Goal: Find specific page/section: Find specific page/section

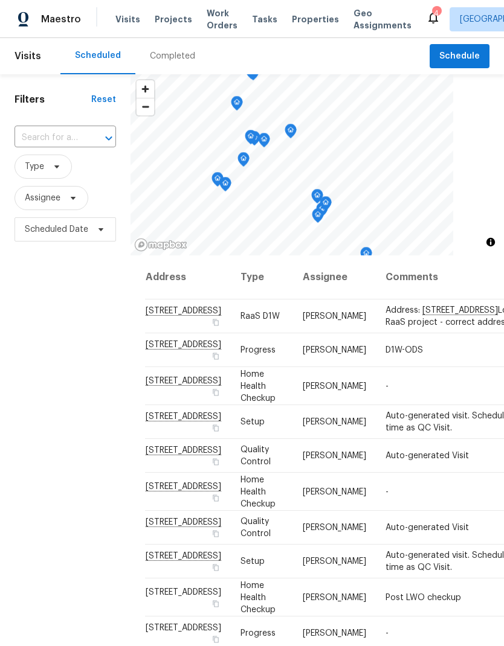
click at [307, 22] on span "Properties" at bounding box center [315, 19] width 47 height 12
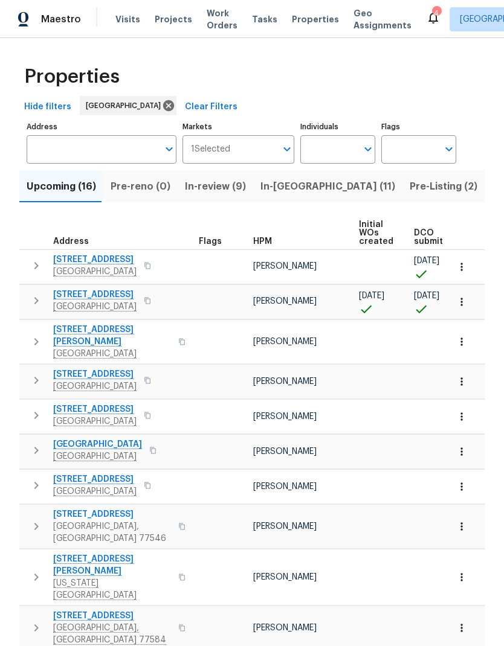
click at [344, 149] on input "Individuals" at bounding box center [328, 149] width 57 height 28
type input "Tyler waltz"
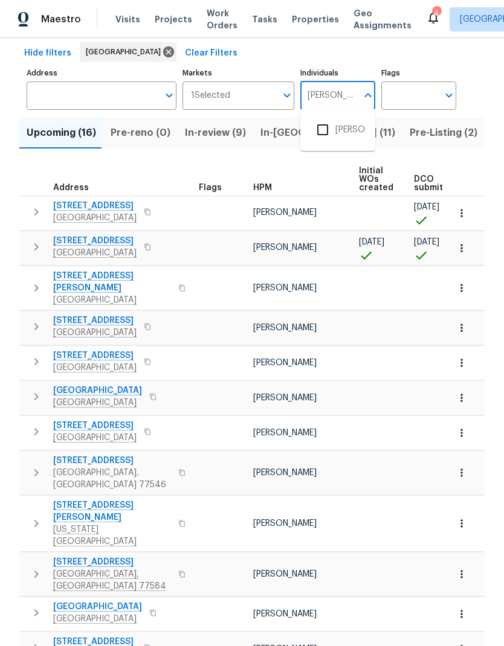
scroll to position [50, 0]
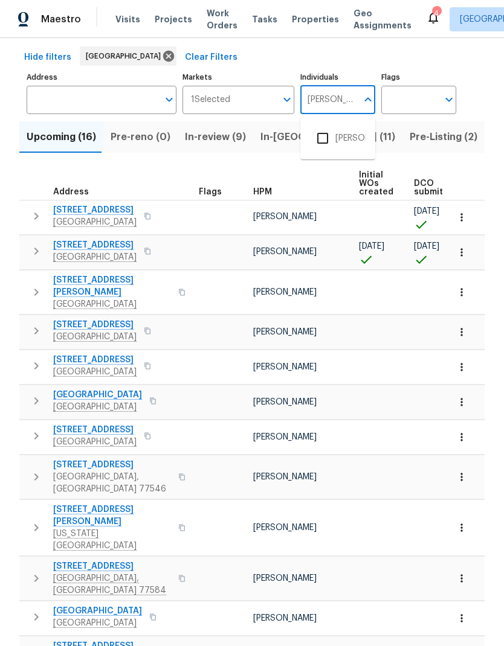
click at [322, 133] on input "checkbox" at bounding box center [322, 138] width 25 height 25
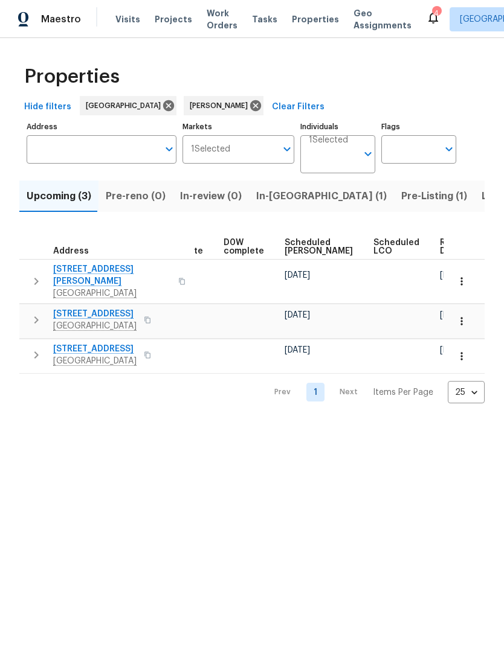
scroll to position [0, 304]
click at [461, 281] on icon "button" at bounding box center [461, 281] width 2 height 8
click at [459, 274] on div at bounding box center [252, 323] width 504 height 646
click at [457, 275] on icon "button" at bounding box center [462, 281] width 12 height 12
click at [460, 271] on div at bounding box center [252, 323] width 504 height 646
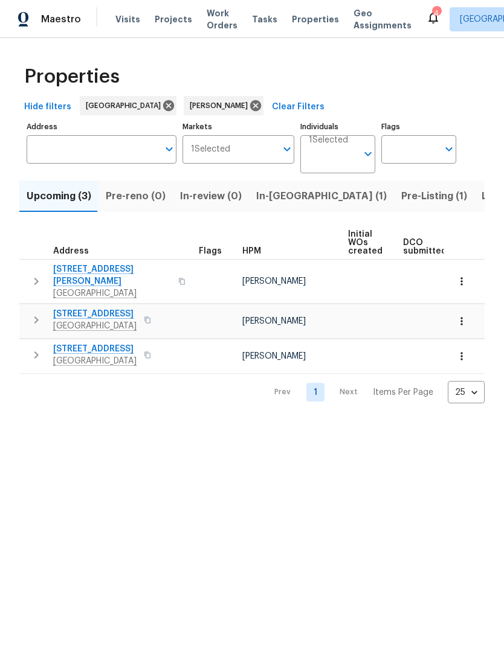
scroll to position [0, 0]
